Goal: Check status

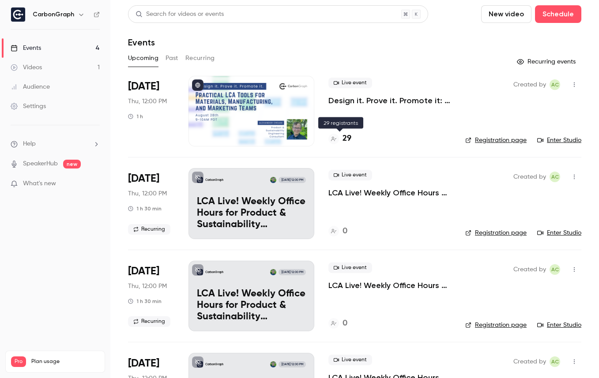
click at [349, 141] on h4 "29" at bounding box center [347, 139] width 9 height 12
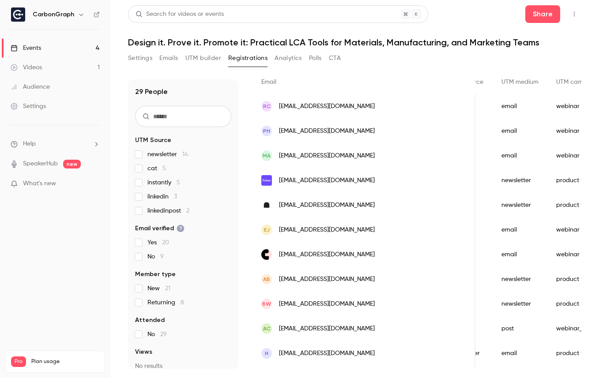
scroll to position [24, 0]
